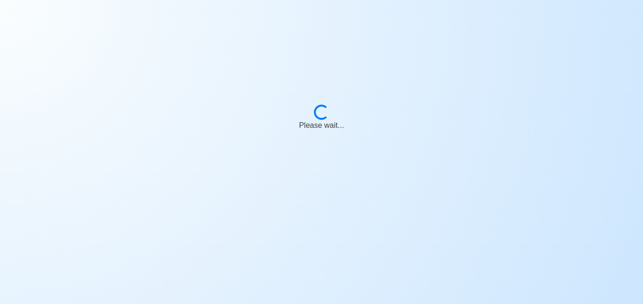
select select "3rd Engineer"
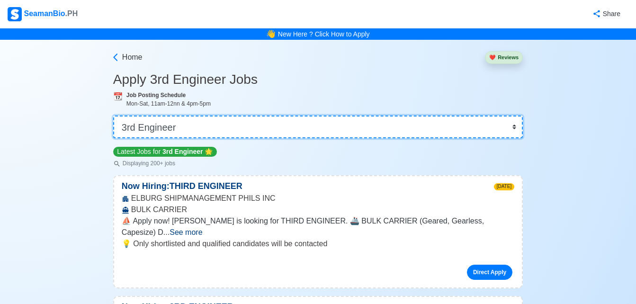
click at [292, 125] on select "👉 Select Rank or Position Master Chief Officer 2nd Officer 3rd Officer Junior O…" at bounding box center [318, 127] width 410 height 23
select select "2nd Assistant Engineer"
click at [114, 116] on select "👉 Select Rank or Position Master Chief Officer 2nd Officer 3rd Officer Junior O…" at bounding box center [318, 127] width 410 height 23
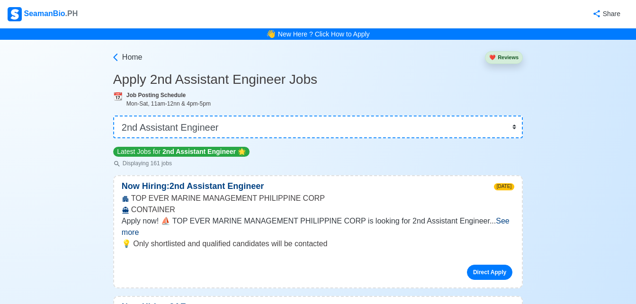
click at [496, 220] on span "See more" at bounding box center [316, 226] width 388 height 19
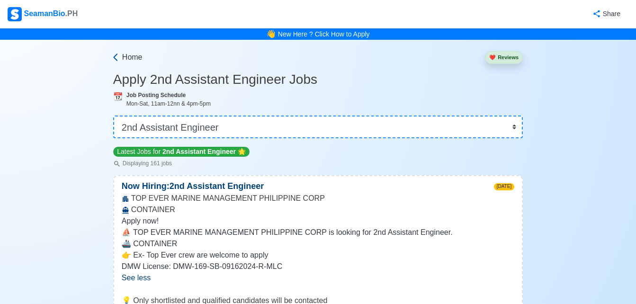
click at [112, 55] on icon at bounding box center [115, 57] width 9 height 9
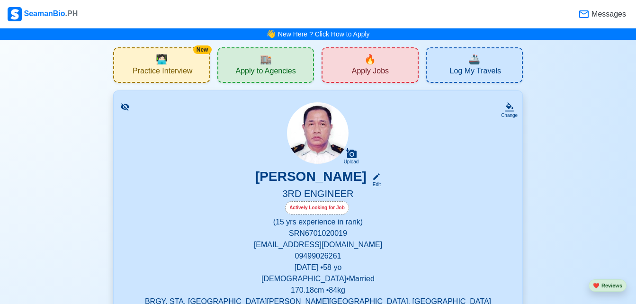
click at [280, 78] on span "Apply to Agencies" at bounding box center [265, 72] width 60 height 12
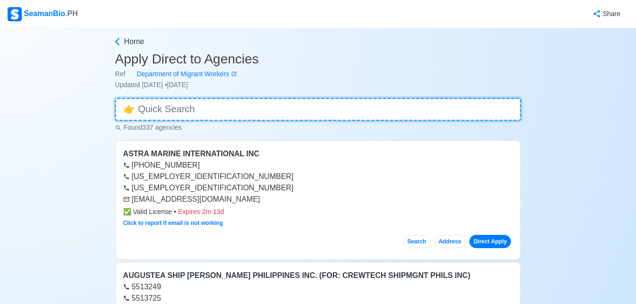
click at [413, 118] on input at bounding box center [318, 109] width 406 height 23
click at [219, 114] on input at bounding box center [318, 109] width 406 height 23
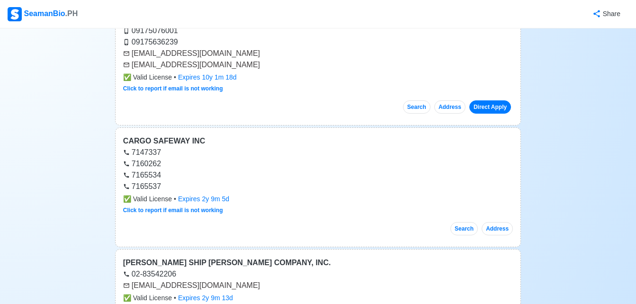
scroll to position [3805, 0]
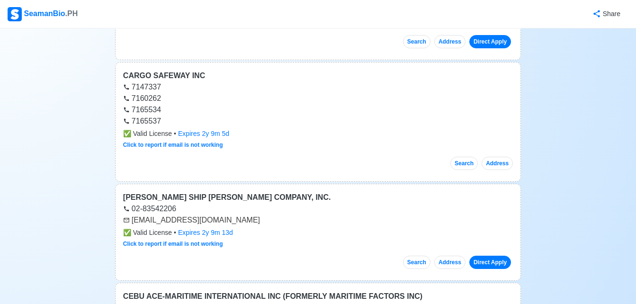
click at [321, 145] on div "Click to report if email is not working" at bounding box center [318, 145] width 390 height 9
click at [472, 167] on button "Search" at bounding box center [463, 163] width 27 height 13
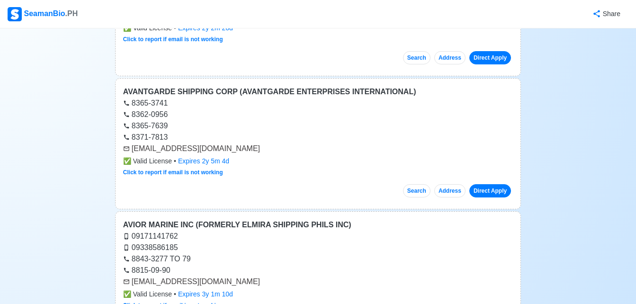
scroll to position [0, 0]
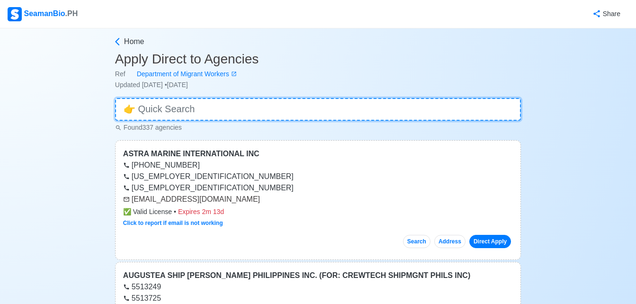
click at [278, 108] on input at bounding box center [318, 109] width 406 height 23
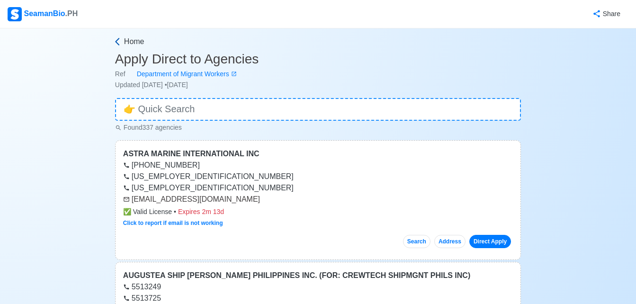
click at [133, 42] on span "Home" at bounding box center [134, 41] width 20 height 11
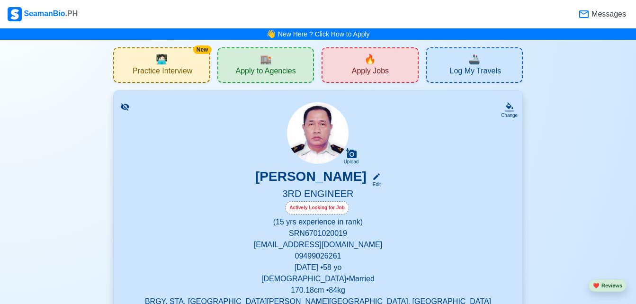
click at [394, 72] on div "🔥 Apply Jobs" at bounding box center [370, 65] width 97 height 36
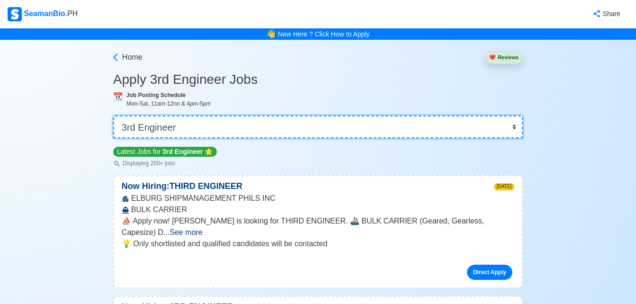
click at [188, 126] on select "👉 Select Rank or Position Master Chief Officer 2nd Officer 3rd Officer Junior O…" at bounding box center [318, 127] width 410 height 23
select select "2nd Assistant Engineer"
click at [114, 116] on select "👉 Select Rank or Position Master Chief Officer 2nd Officer 3rd Officer Junior O…" at bounding box center [318, 127] width 410 height 23
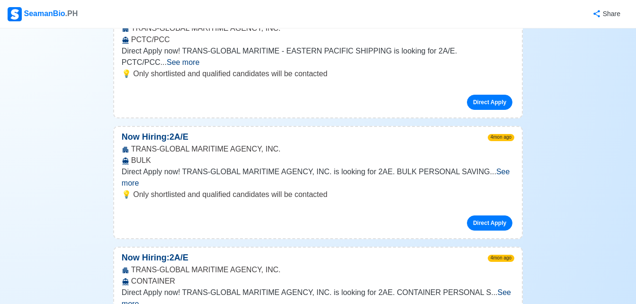
scroll to position [4887, 0]
